Goal: Transaction & Acquisition: Purchase product/service

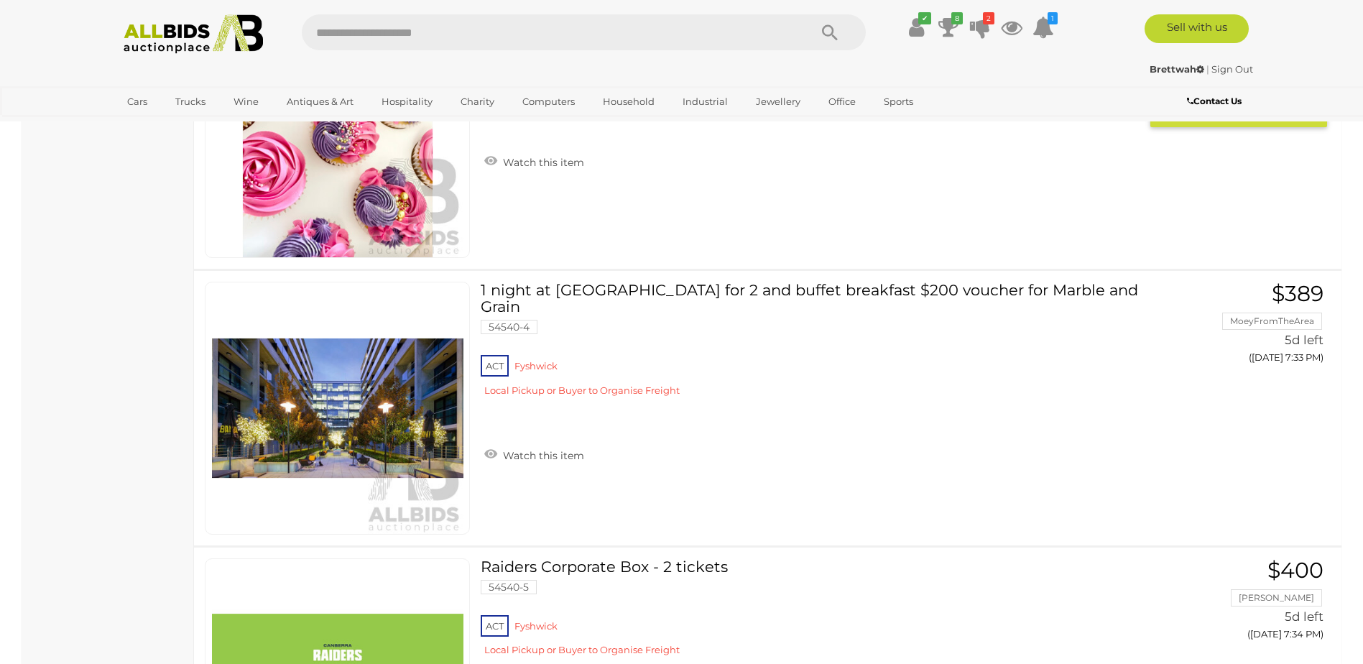
scroll to position [862, 0]
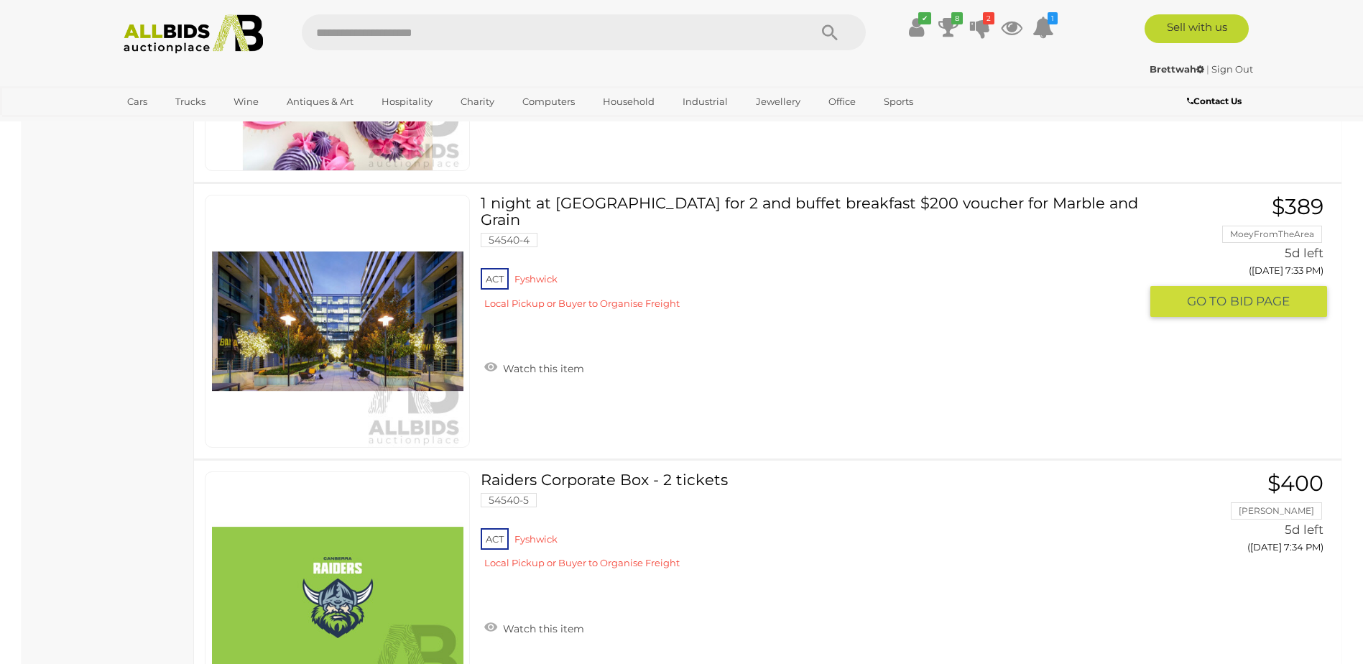
click at [764, 205] on link "1 night at Avenue Hotel Spa Suite for 2 and buffet breakfast $200 voucher for M…" at bounding box center [815, 258] width 648 height 126
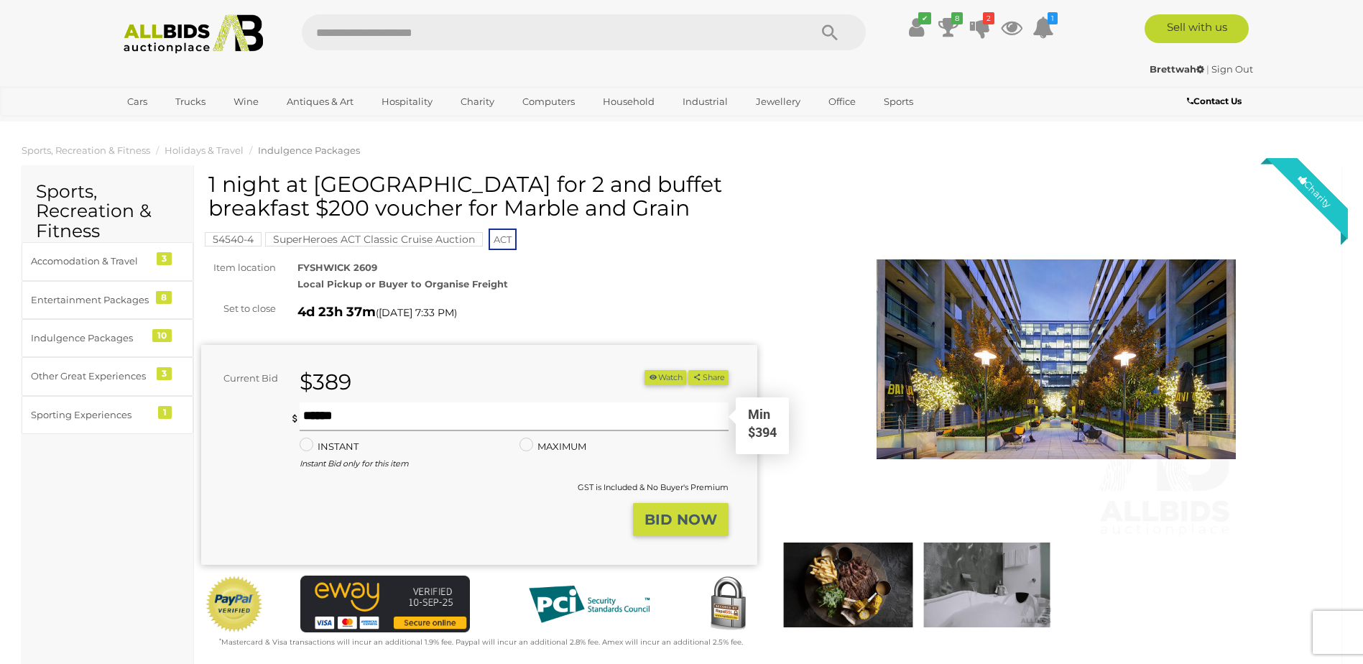
click at [407, 418] on input "text" at bounding box center [514, 416] width 428 height 29
click at [389, 419] on input "text" at bounding box center [514, 416] width 428 height 29
type input "***"
click at [690, 522] on strong "BID NOW" at bounding box center [680, 519] width 73 height 17
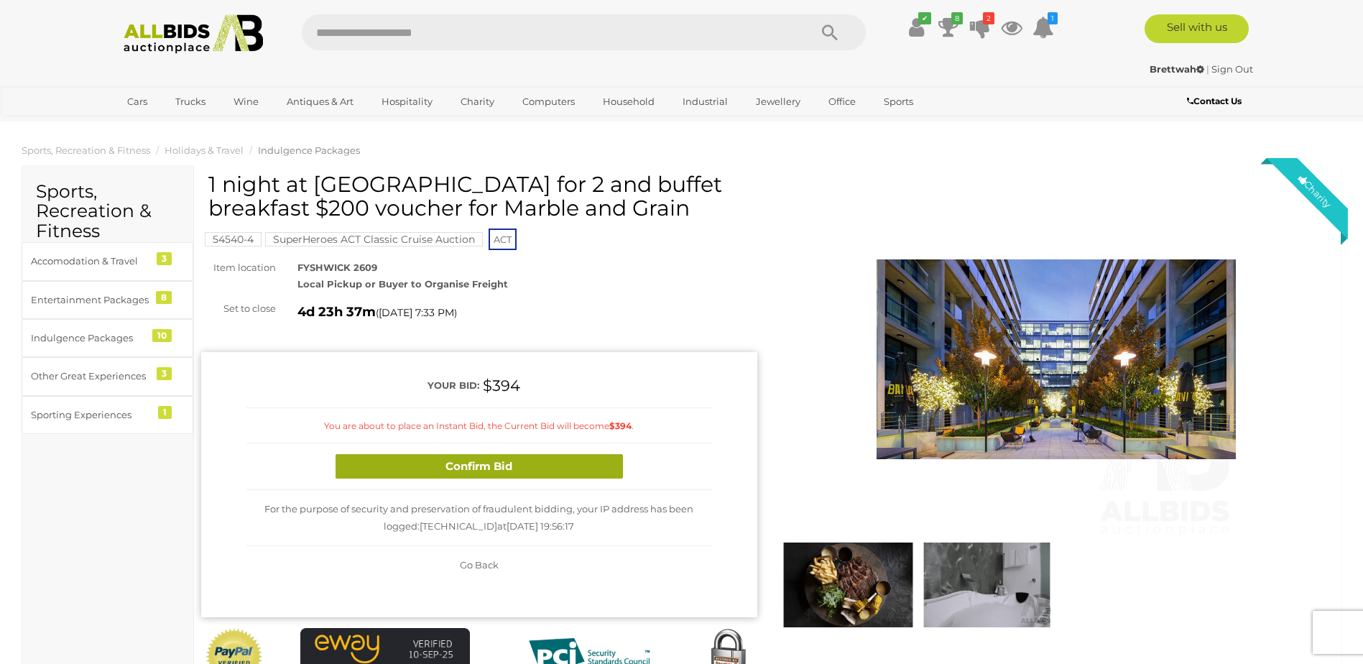
click at [478, 468] on button "Confirm Bid" at bounding box center [478, 466] width 287 height 25
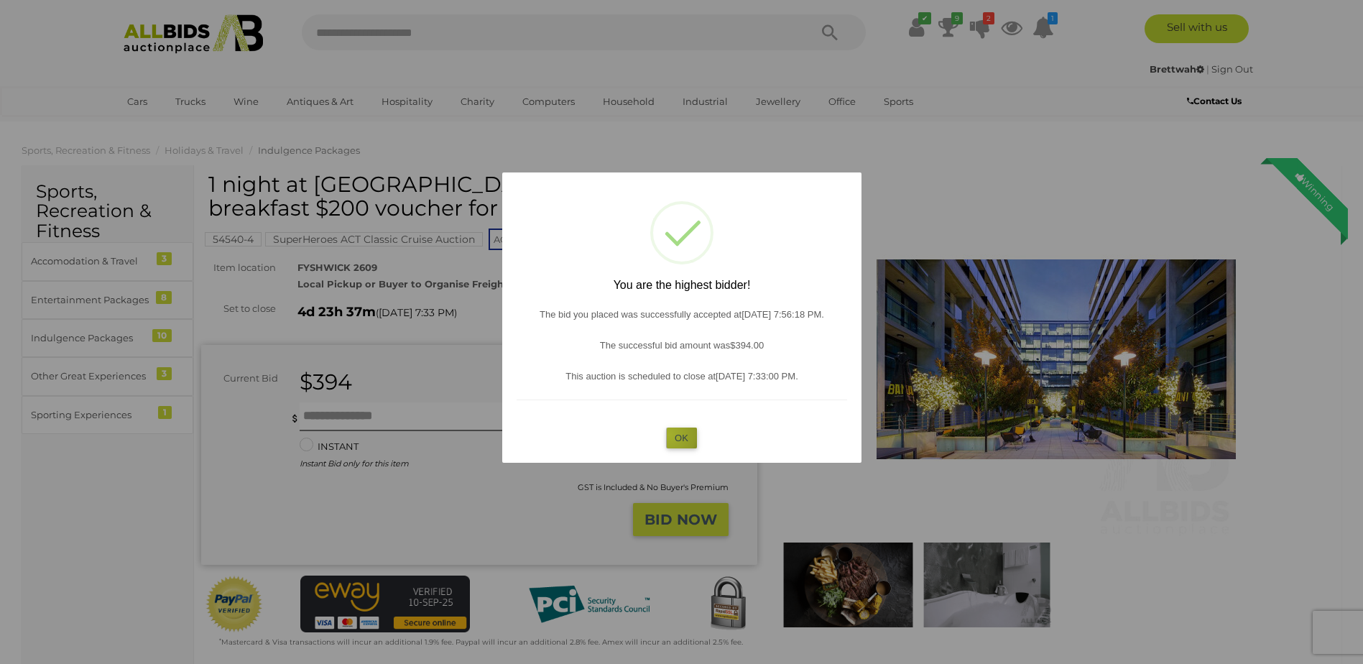
click at [669, 435] on button "OK" at bounding box center [681, 437] width 31 height 21
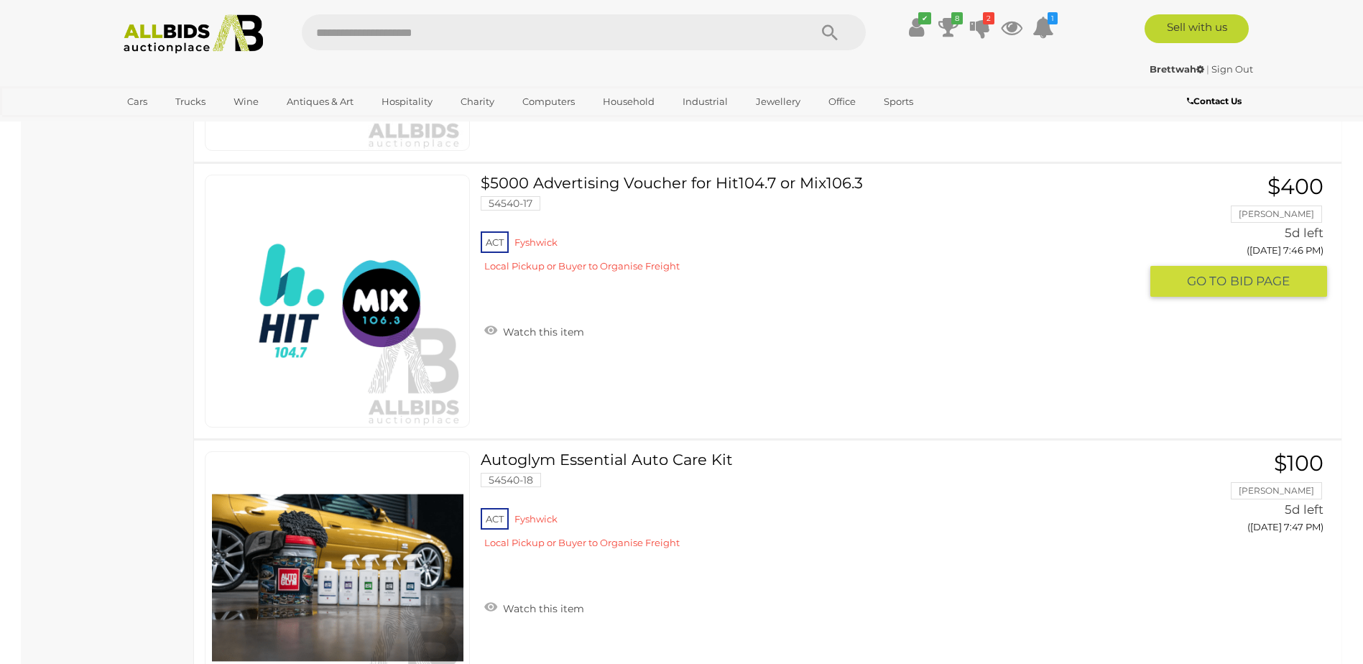
scroll to position [4203, 0]
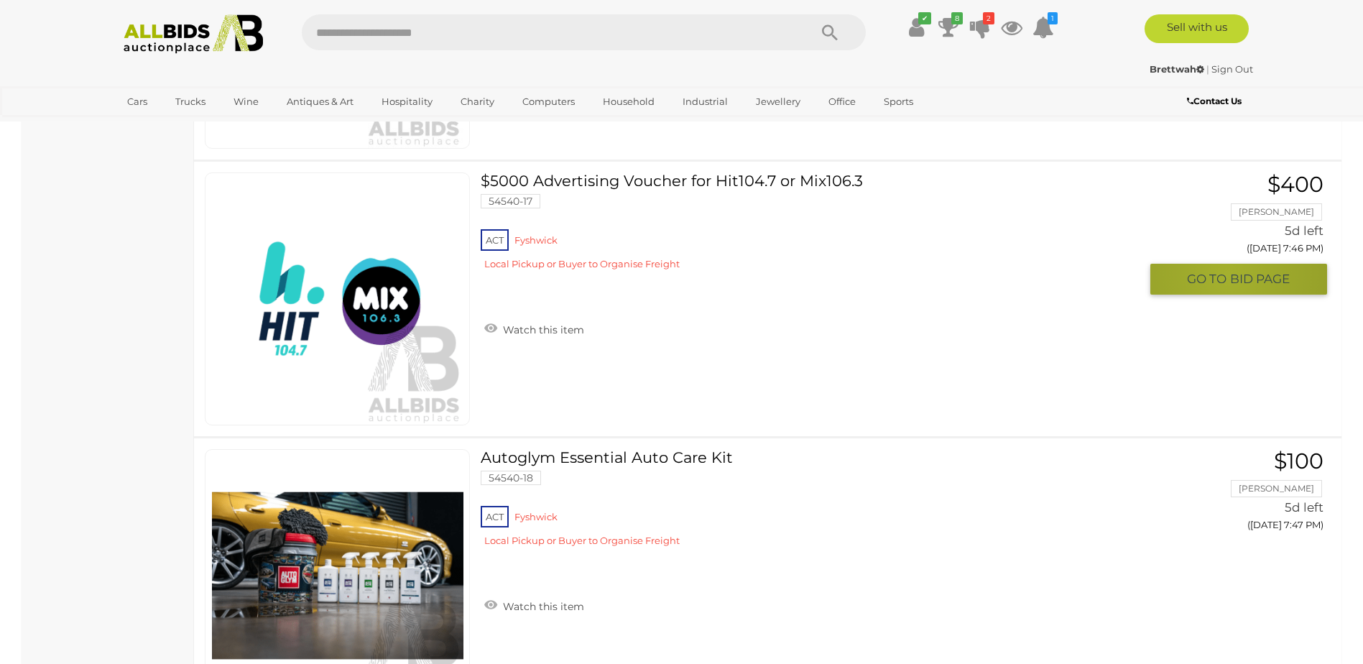
click at [1227, 274] on span "GO TO" at bounding box center [1208, 279] width 43 height 17
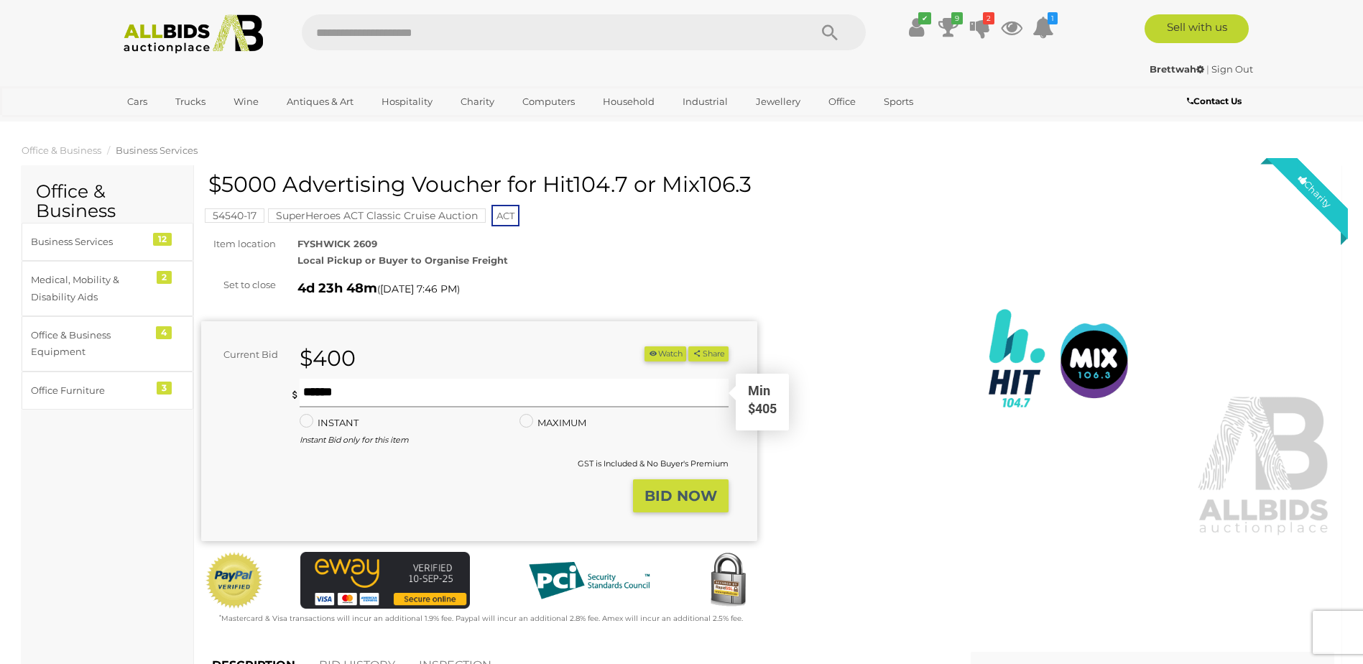
click at [336, 398] on input "text" at bounding box center [514, 393] width 428 height 29
type input "***"
click at [667, 490] on strong "BID NOW" at bounding box center [680, 495] width 73 height 17
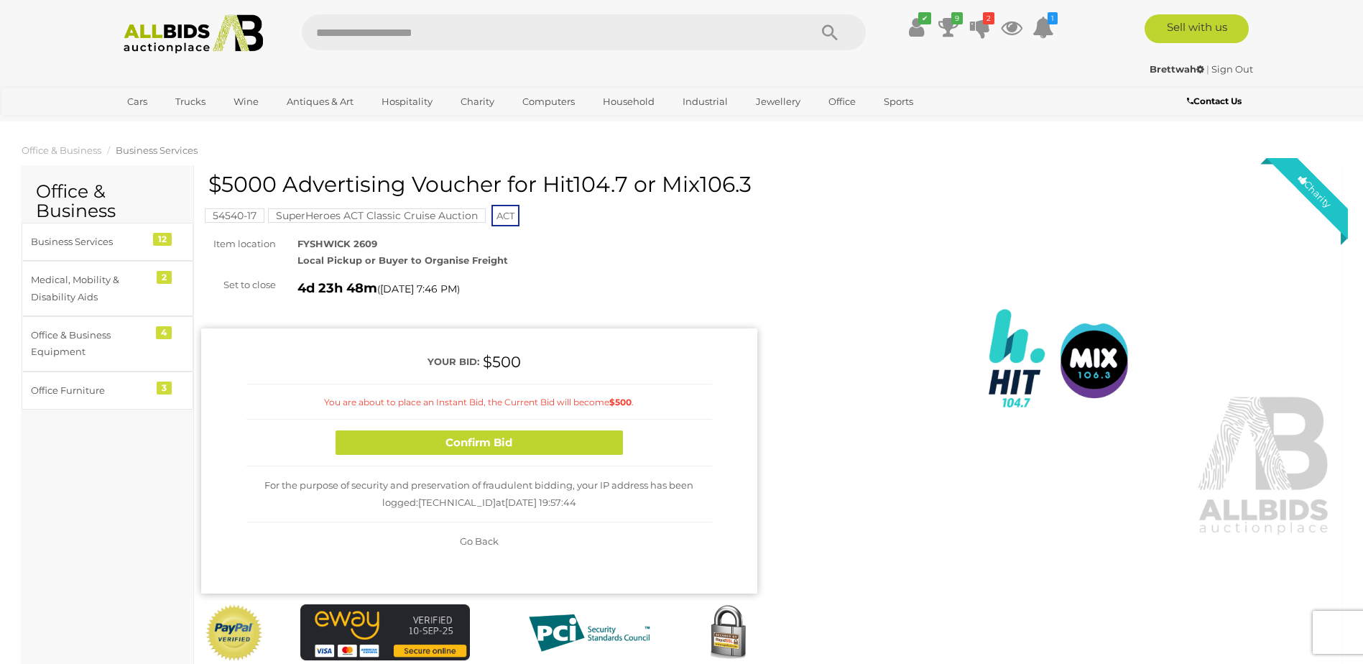
click at [462, 428] on div "Confirm Bid" at bounding box center [478, 443] width 465 height 47
click at [516, 437] on button "Confirm Bid" at bounding box center [478, 442] width 287 height 25
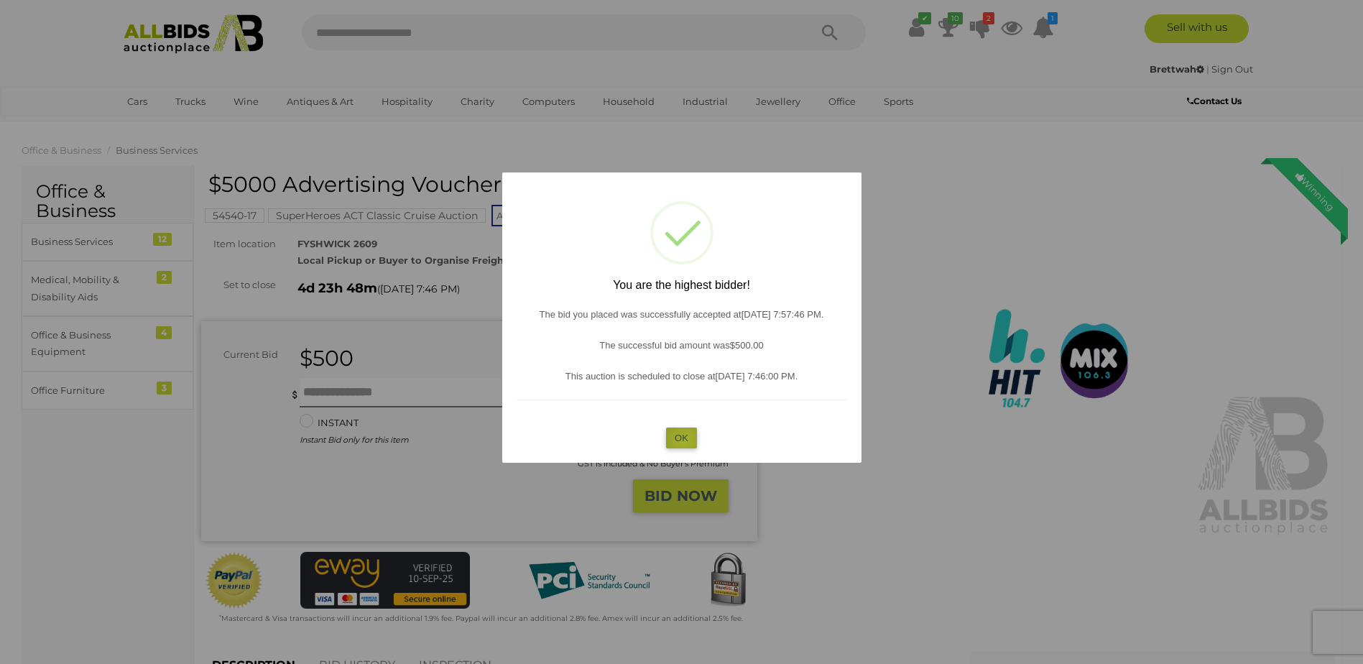
click at [685, 440] on button "OK" at bounding box center [681, 437] width 31 height 21
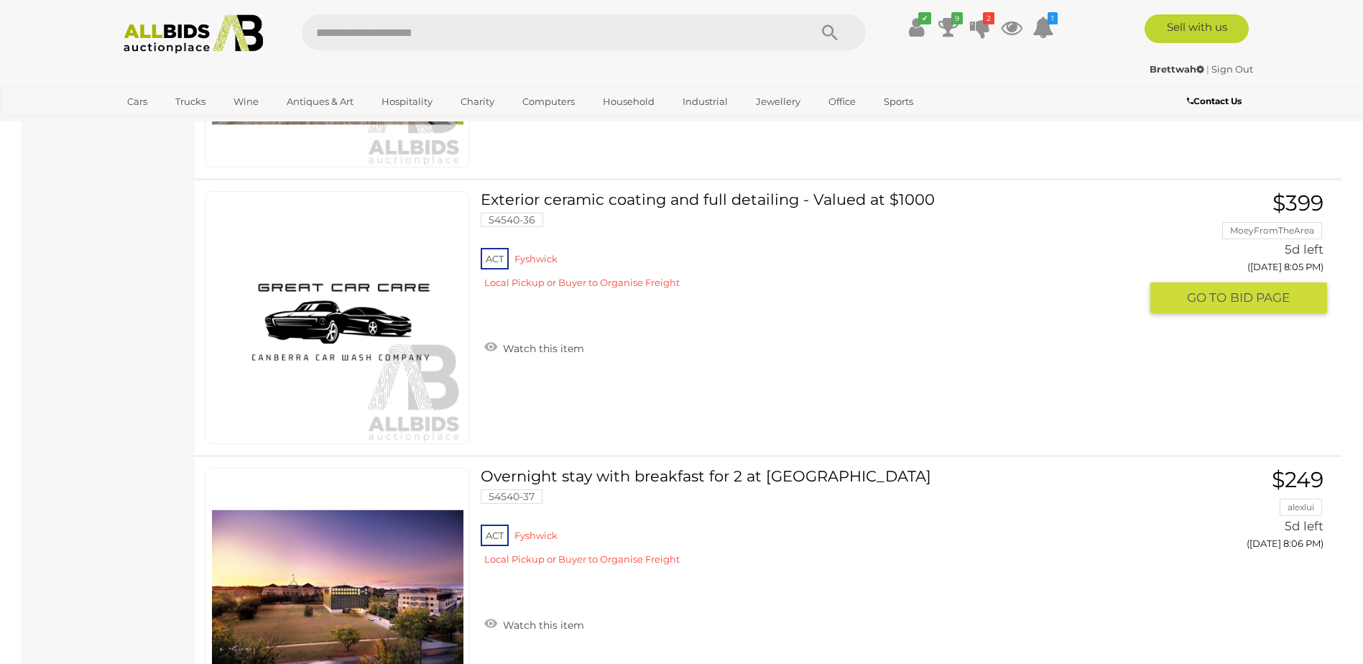
scroll to position [9461, 0]
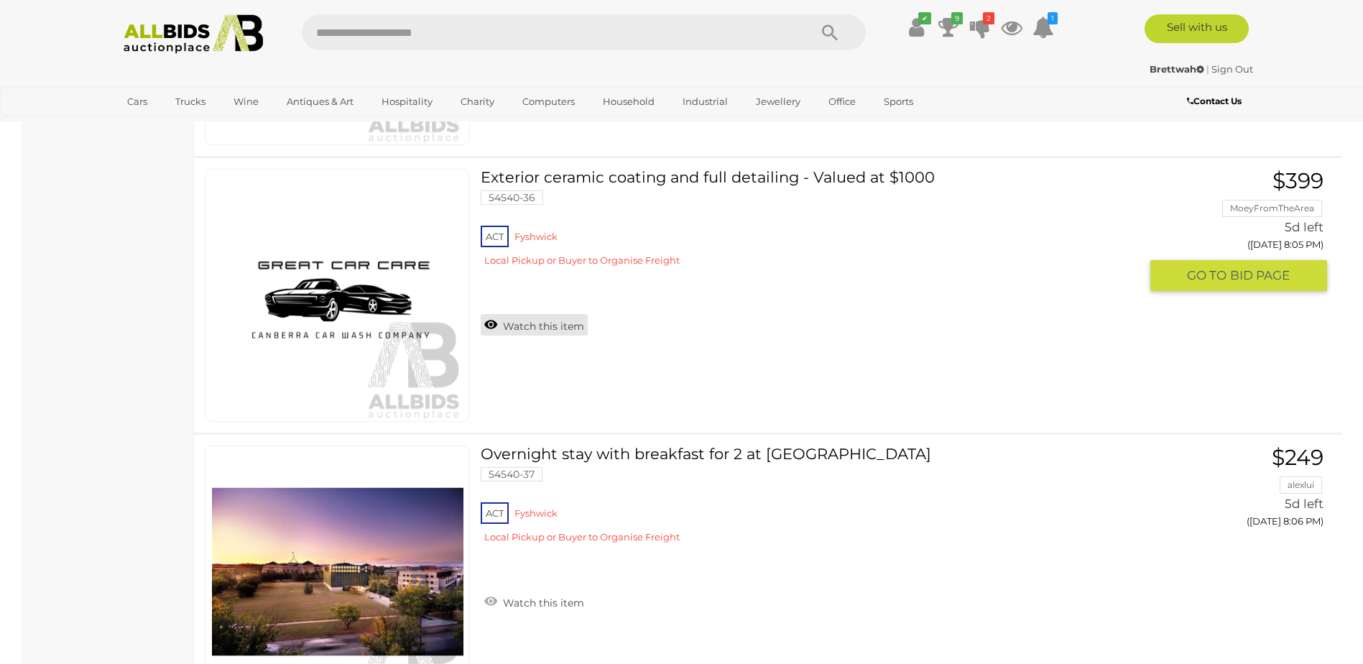
click at [541, 325] on link "Watch this item" at bounding box center [534, 325] width 107 height 22
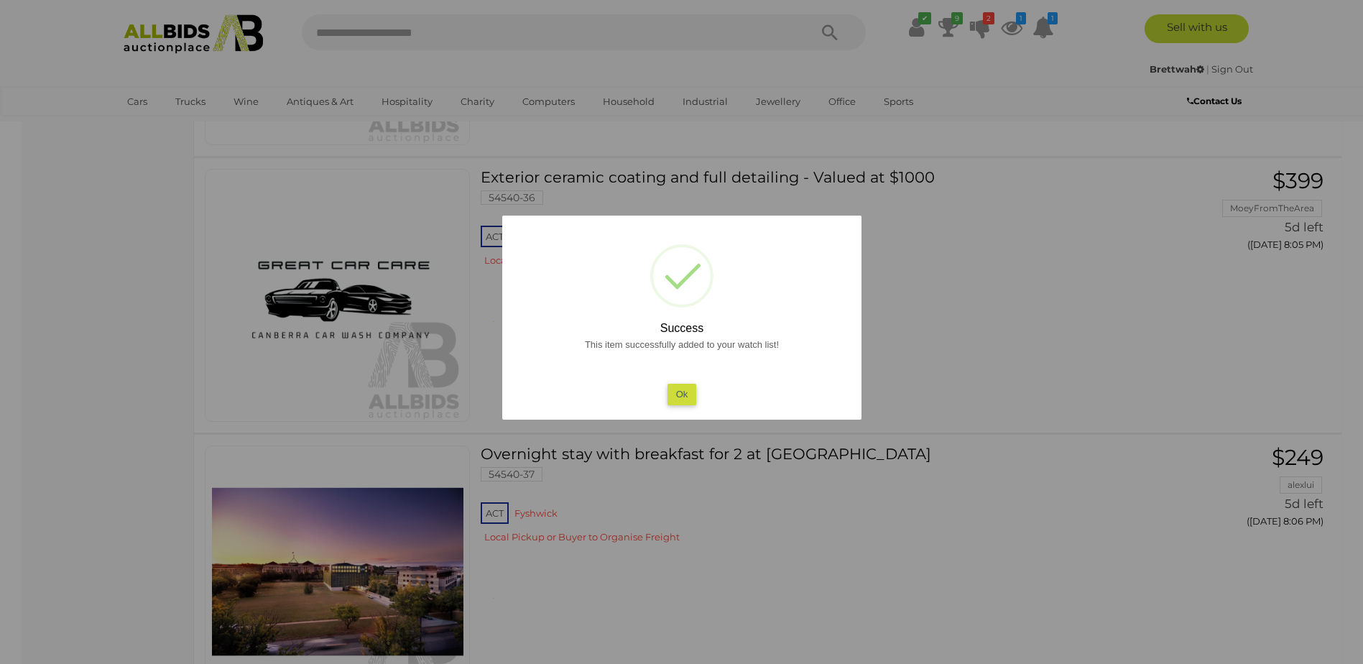
click at [673, 388] on button "Ok" at bounding box center [681, 394] width 29 height 21
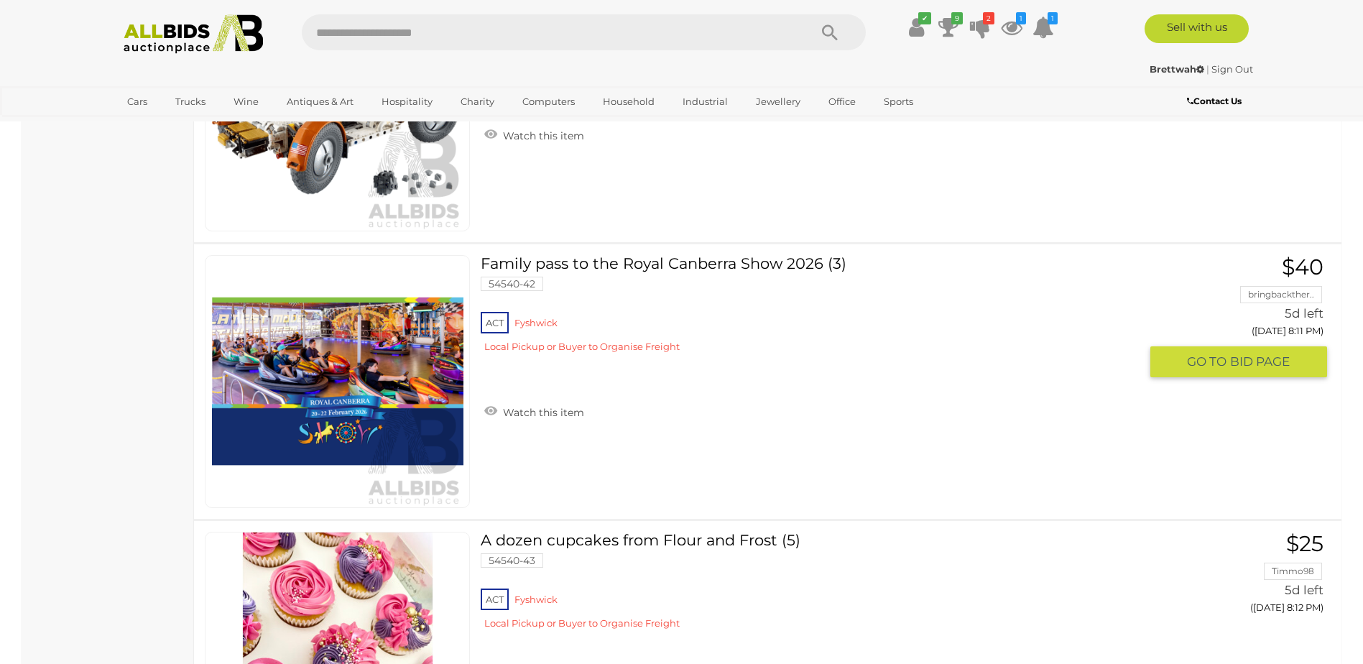
scroll to position [11041, 0]
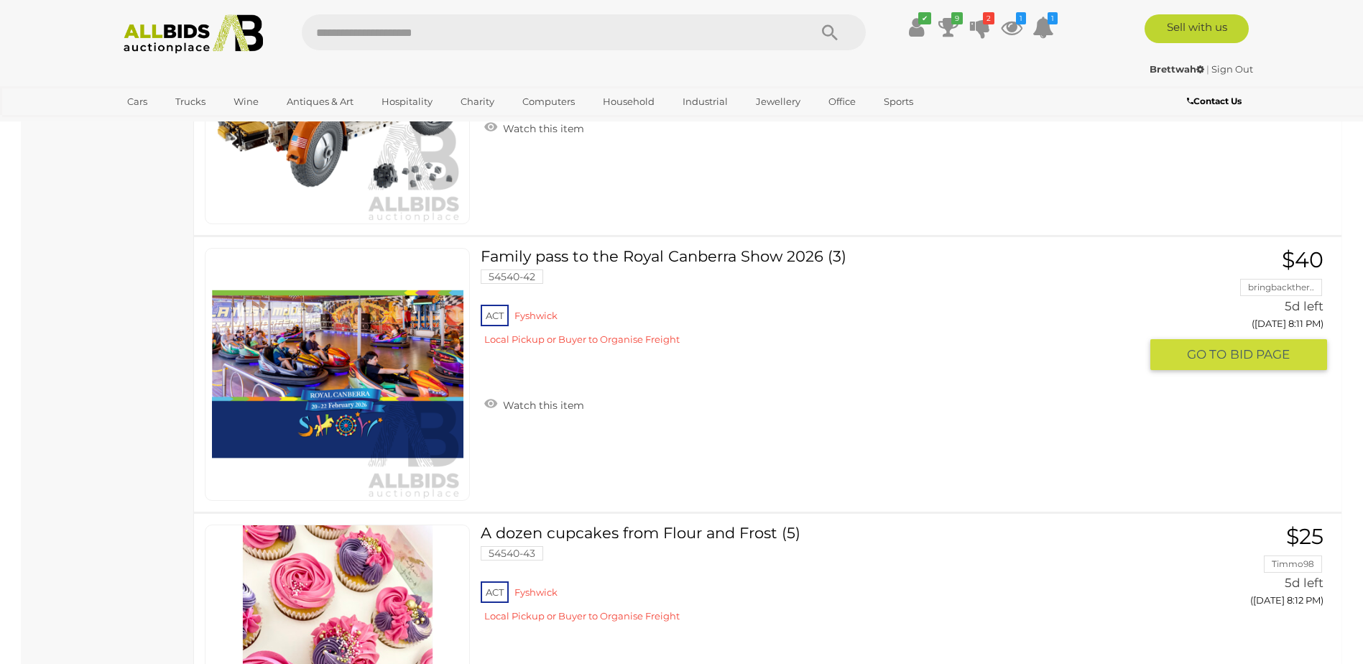
click at [891, 357] on div "ACT Fyshwick Local Pickup or Buyer to Organise Freight" at bounding box center [810, 329] width 659 height 55
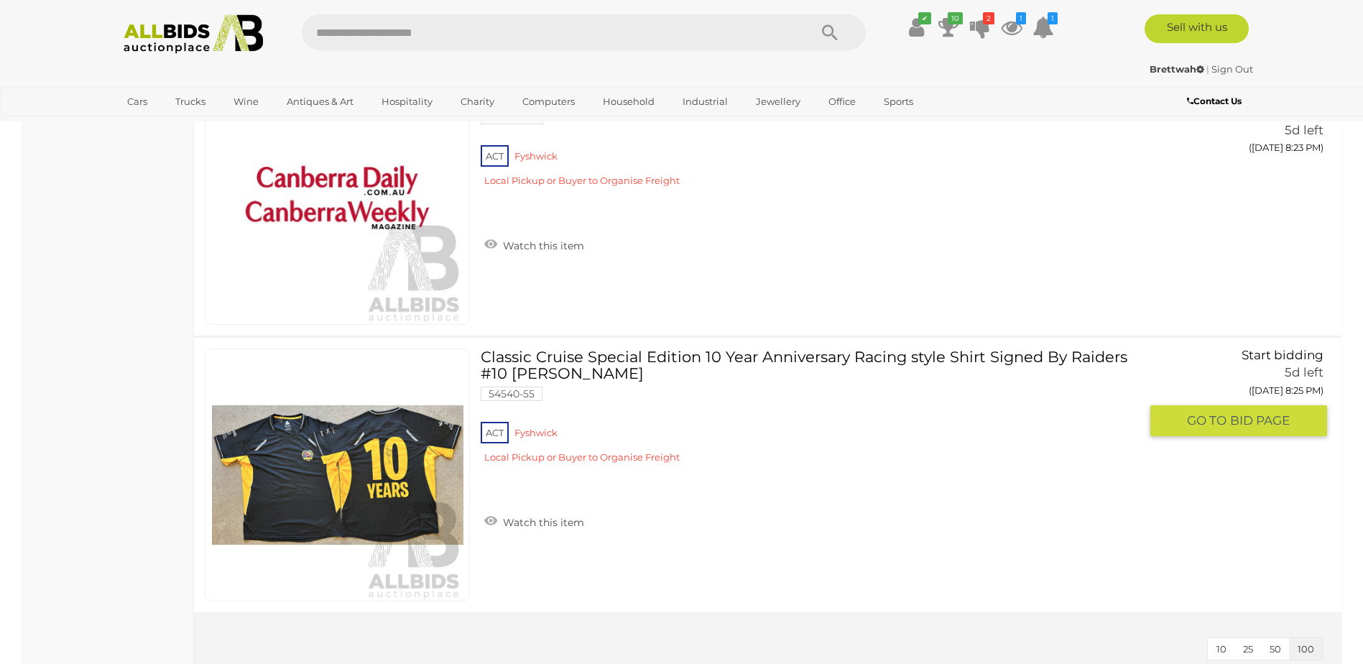
scroll to position [14579, 0]
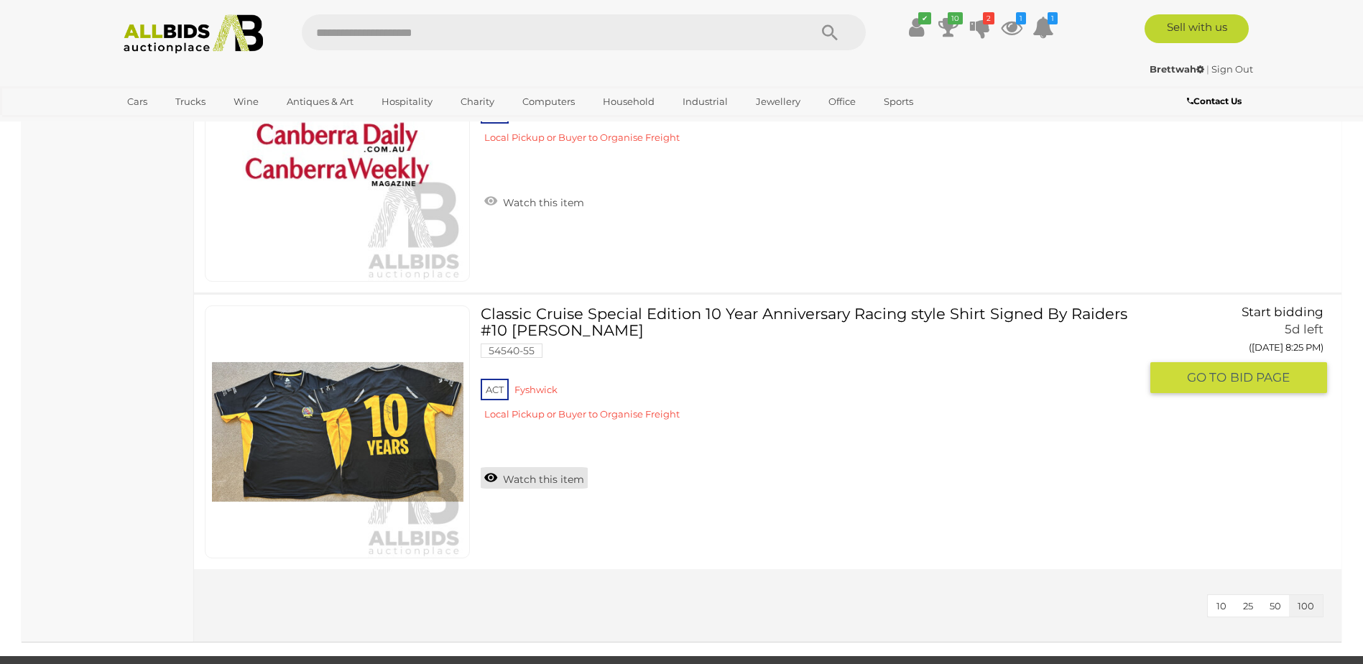
click at [565, 477] on link "Watch this item" at bounding box center [534, 478] width 107 height 22
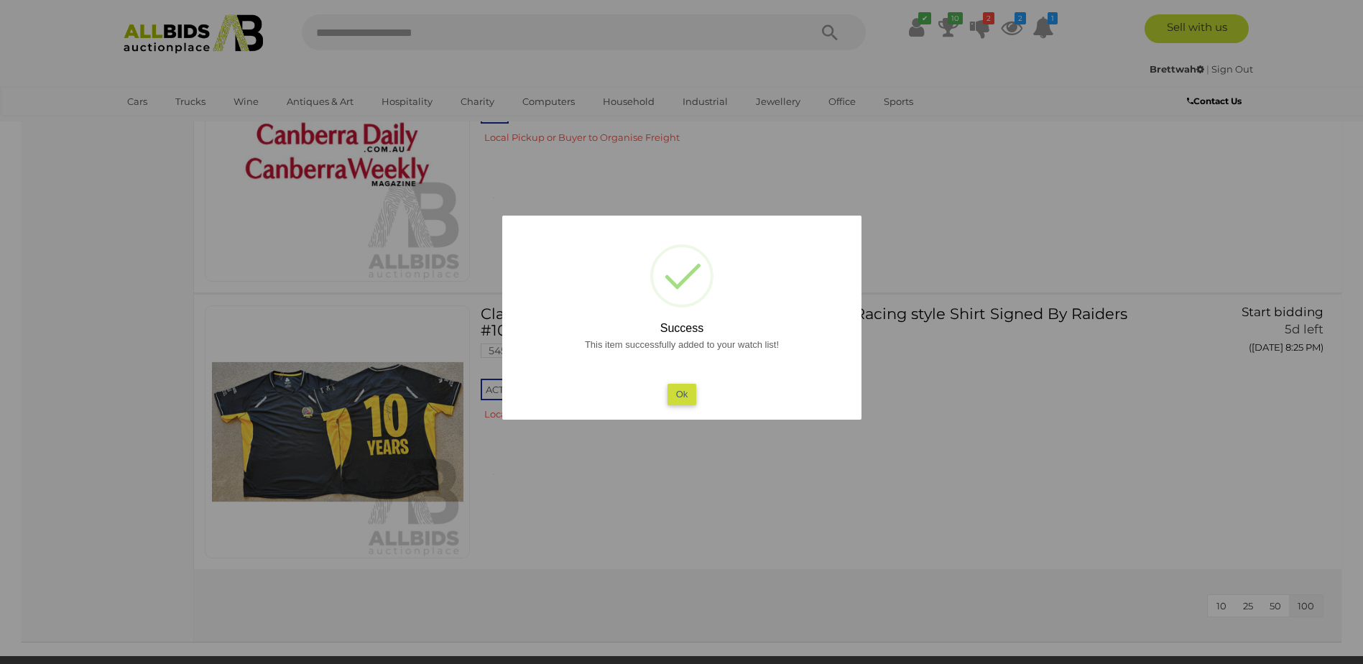
click at [681, 389] on button "Ok" at bounding box center [681, 394] width 29 height 21
